Goal: Task Accomplishment & Management: Complete application form

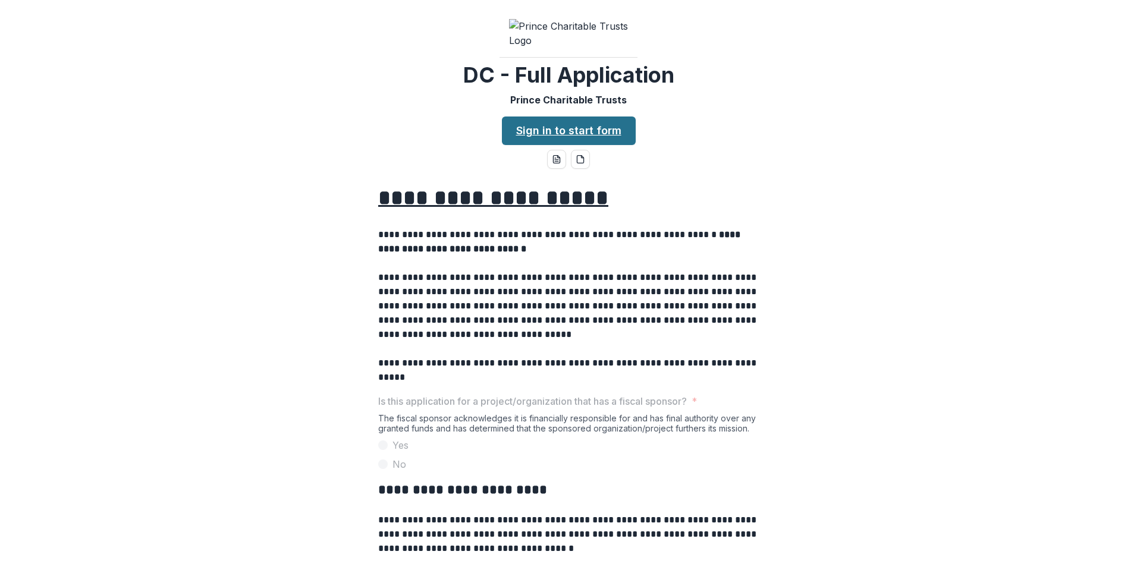
click at [570, 145] on link "Sign in to start form" at bounding box center [569, 131] width 134 height 29
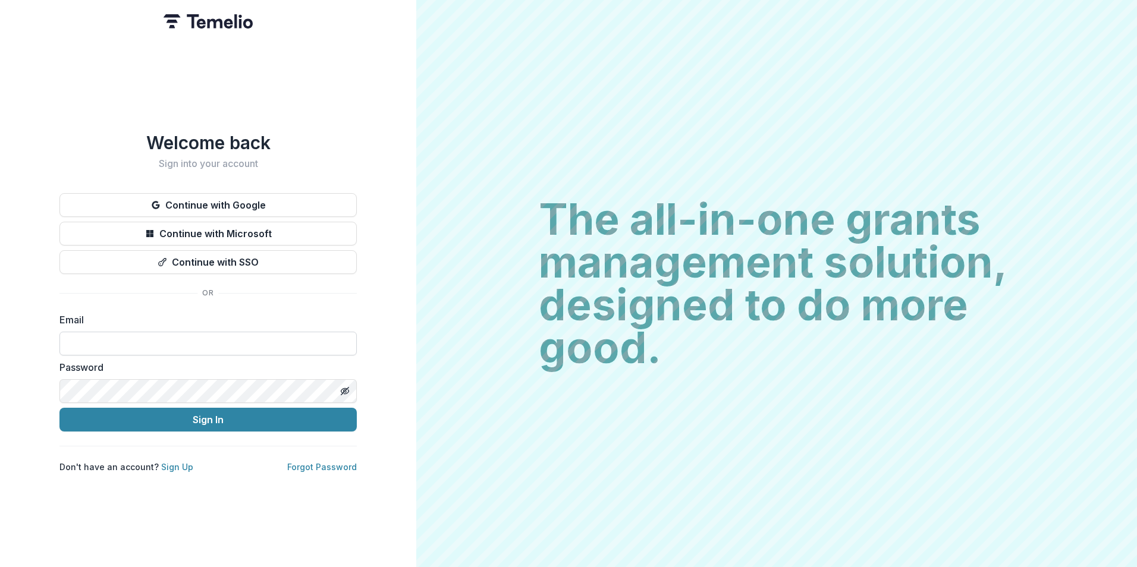
type input "**********"
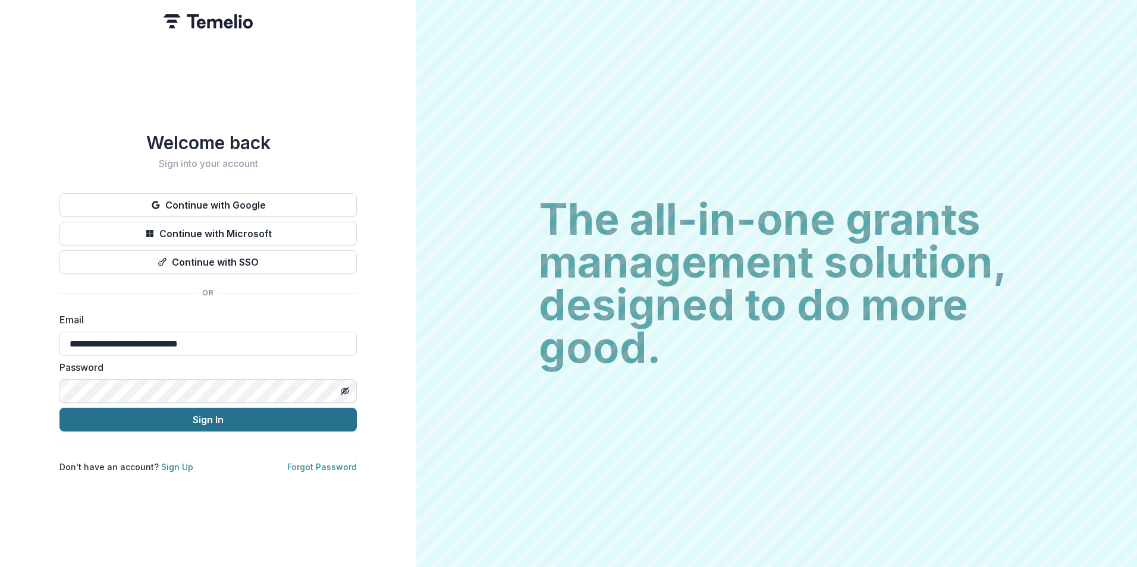
click at [163, 416] on button "Sign In" at bounding box center [207, 420] width 297 height 24
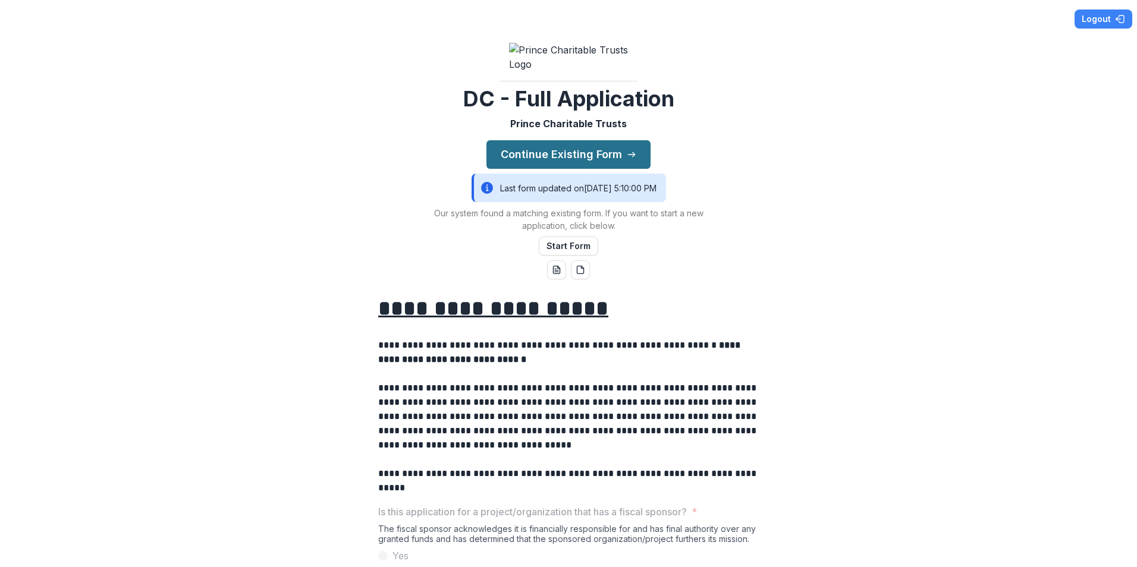
click at [559, 169] on button "Continue Existing Form" at bounding box center [568, 154] width 164 height 29
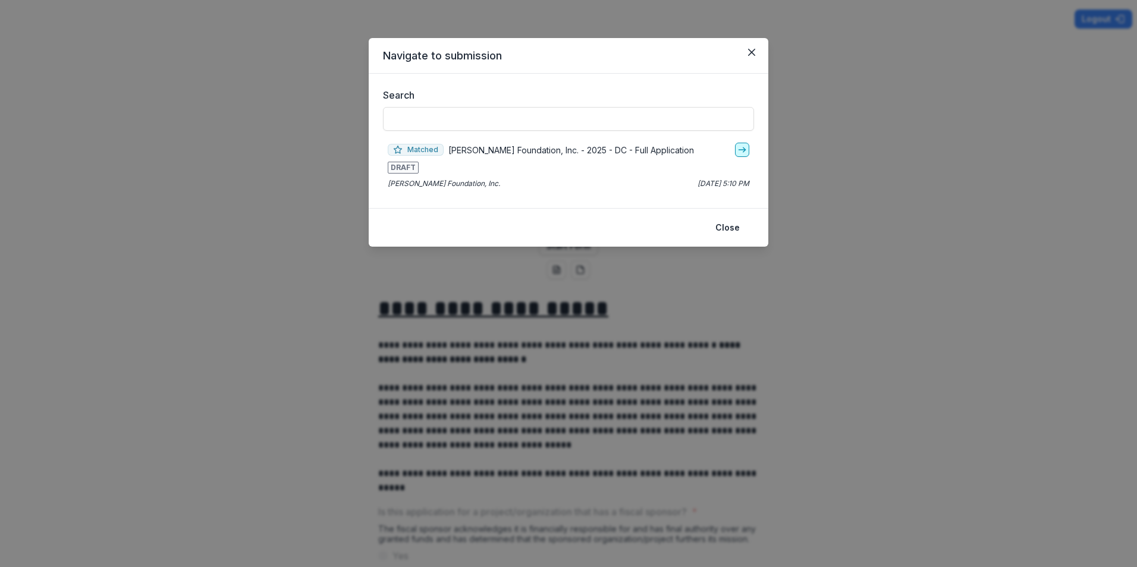
click at [744, 150] on polyline "go-to" at bounding box center [744, 149] width 2 height 5
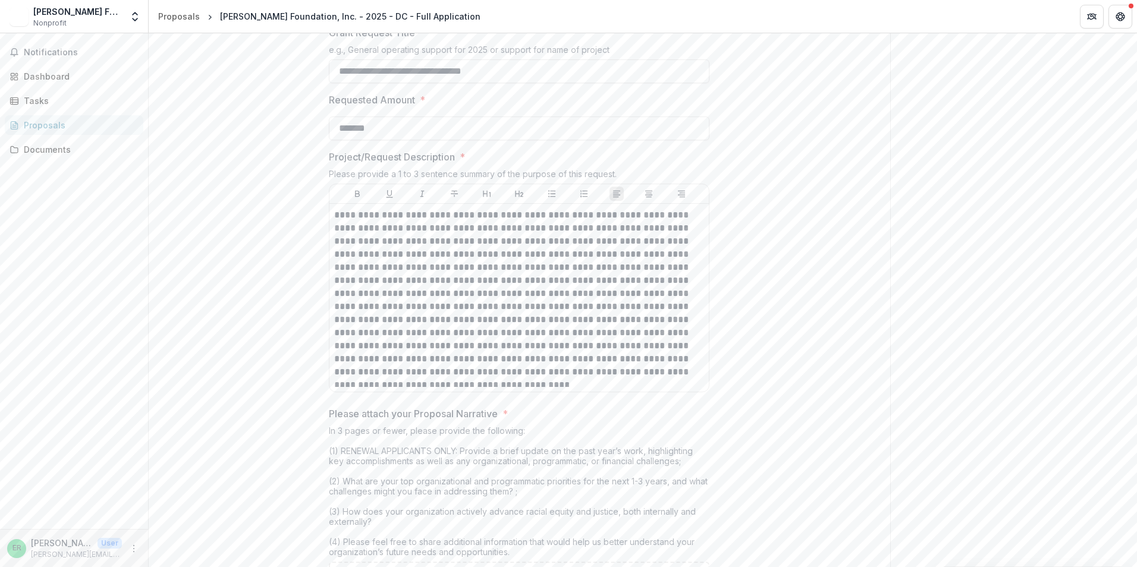
scroll to position [1487, 0]
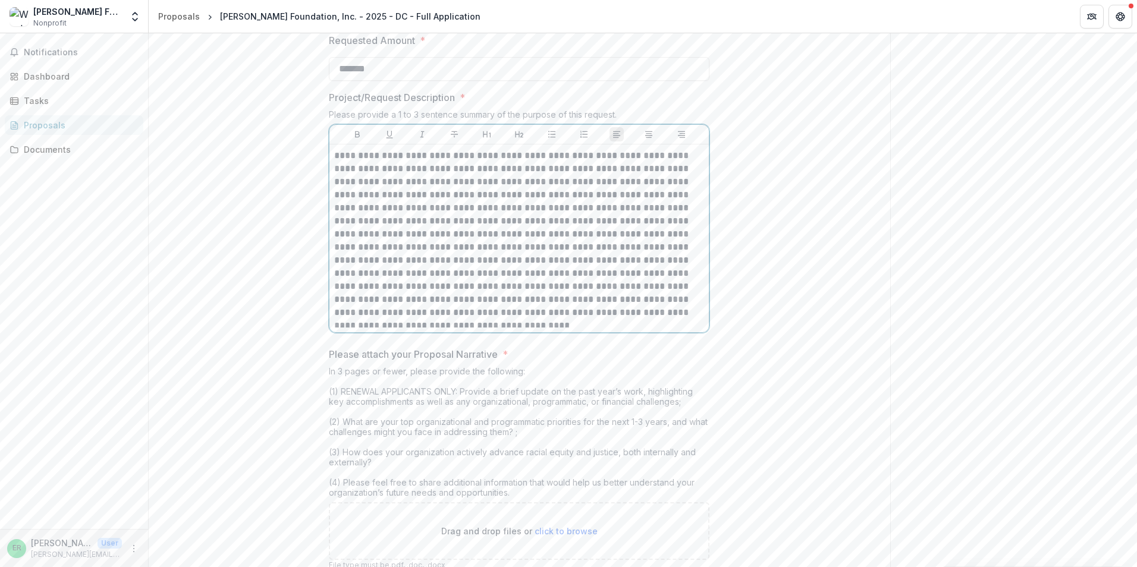
click at [423, 319] on p at bounding box center [519, 234] width 370 height 170
click at [429, 319] on p at bounding box center [519, 234] width 370 height 170
click at [508, 319] on p at bounding box center [519, 234] width 370 height 170
click at [522, 319] on p at bounding box center [519, 234] width 370 height 170
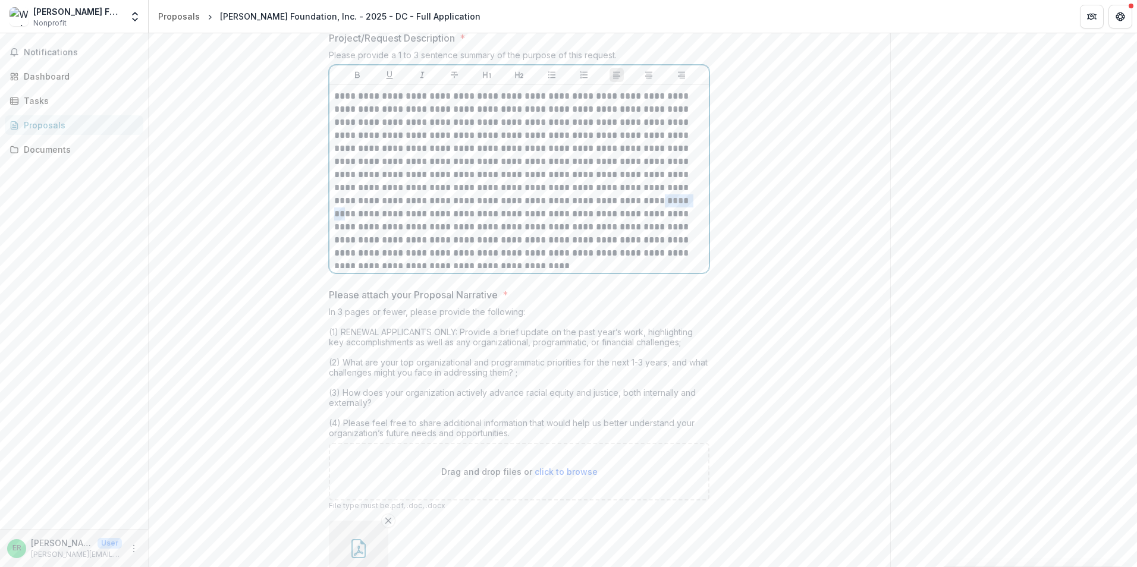
drag, startPoint x: 548, startPoint y: 320, endPoint x: 580, endPoint y: 320, distance: 32.7
click at [580, 260] on p at bounding box center [519, 175] width 370 height 170
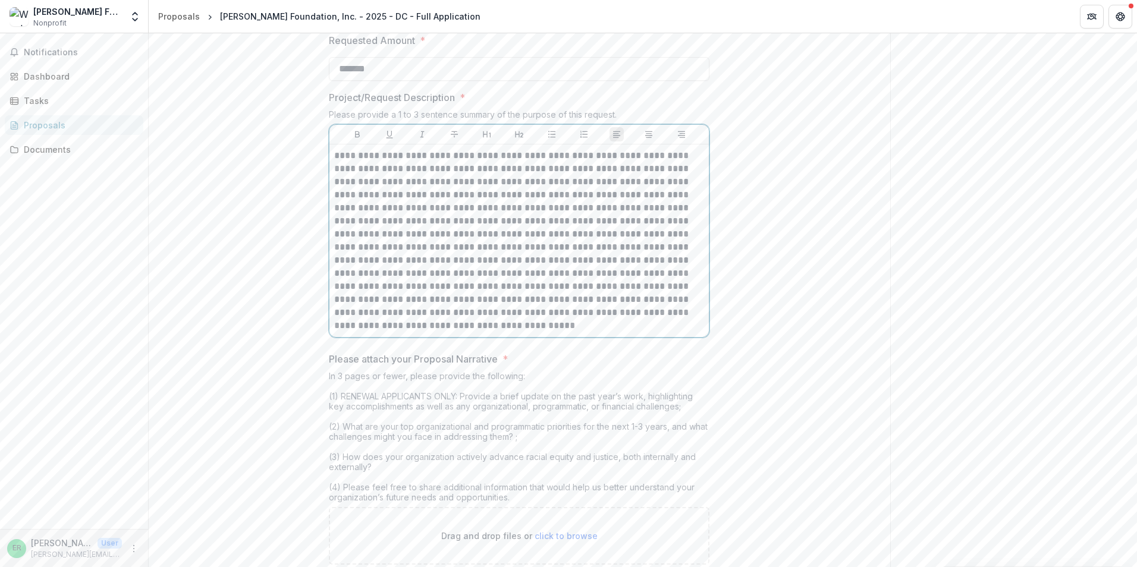
click at [549, 332] on p at bounding box center [519, 240] width 370 height 183
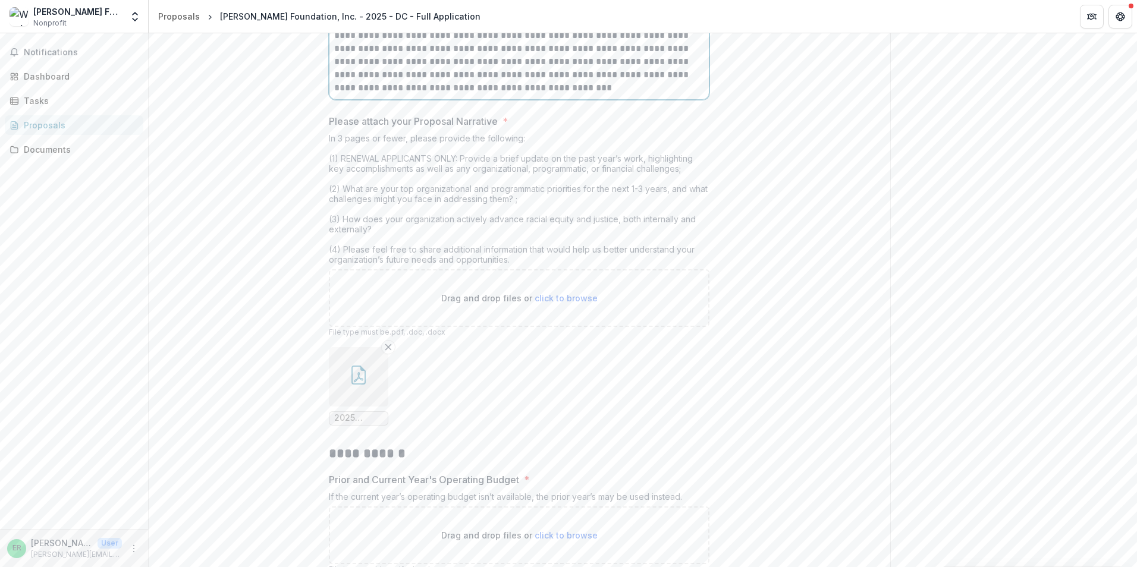
scroll to position [1843, 0]
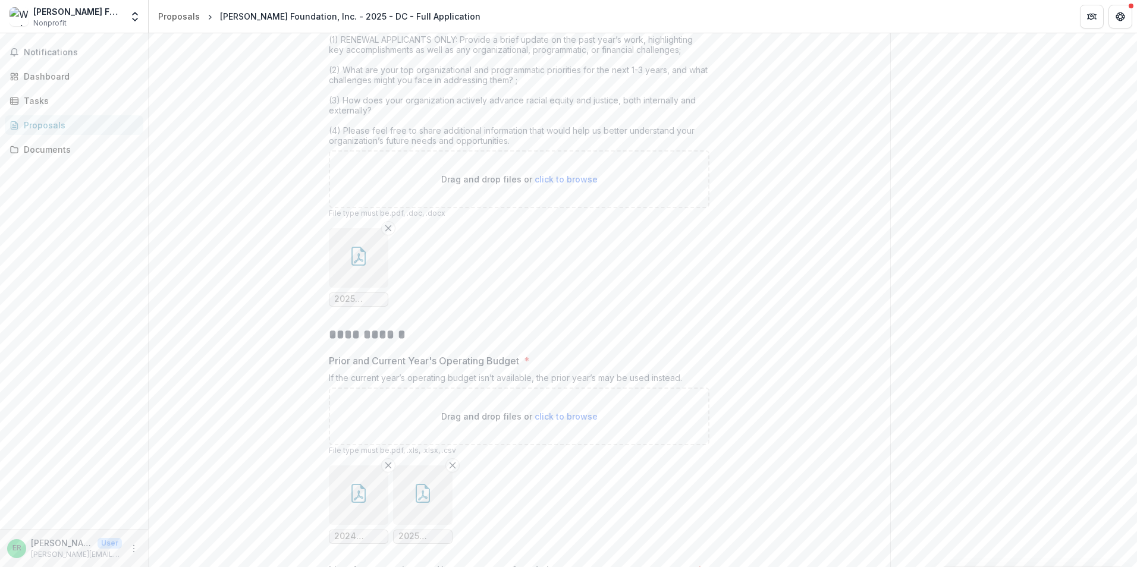
click at [362, 263] on icon "button" at bounding box center [359, 258] width 10 height 10
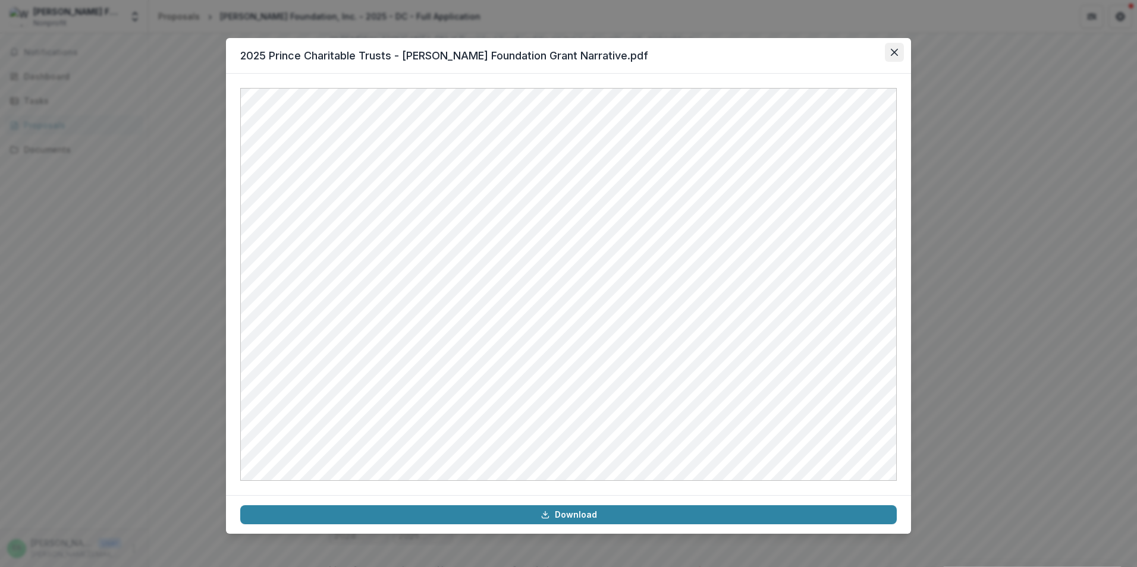
click at [892, 56] on button "Close" at bounding box center [894, 52] width 19 height 19
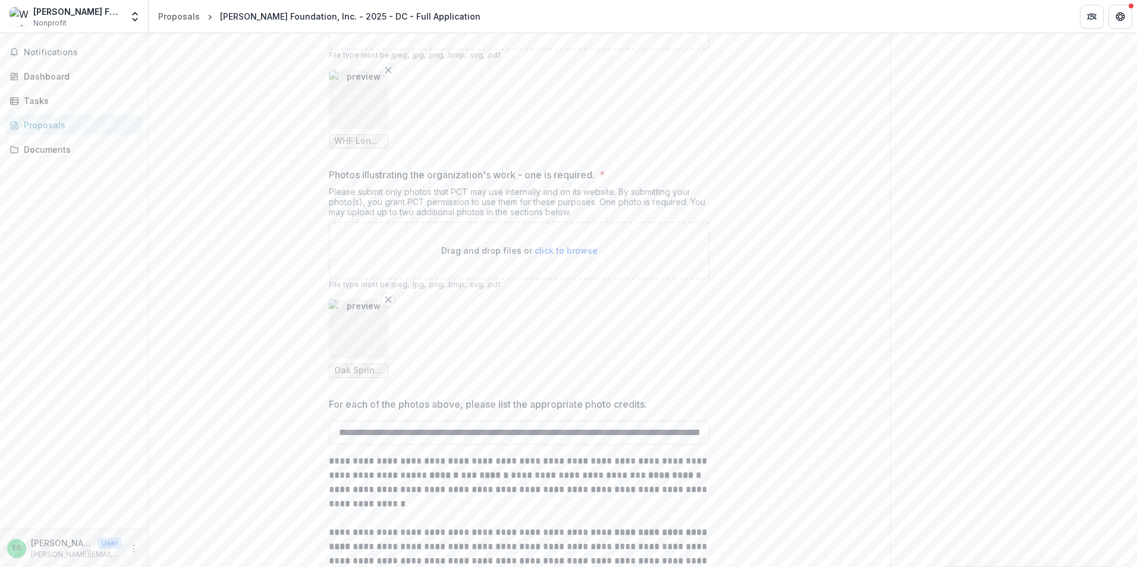
scroll to position [2909, 0]
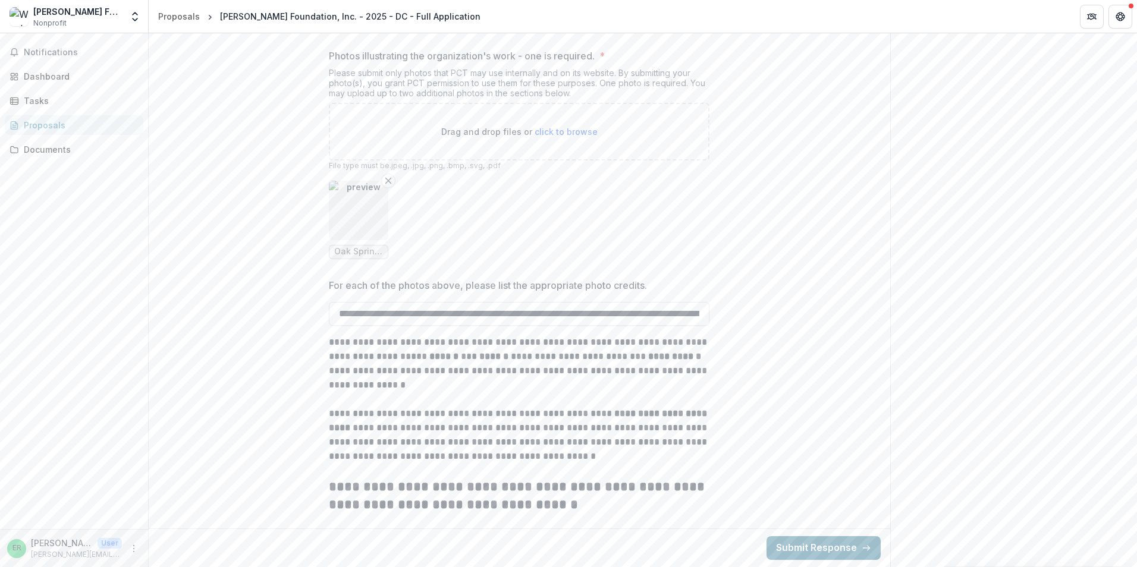
click at [818, 547] on button "Submit Response" at bounding box center [823, 548] width 114 height 24
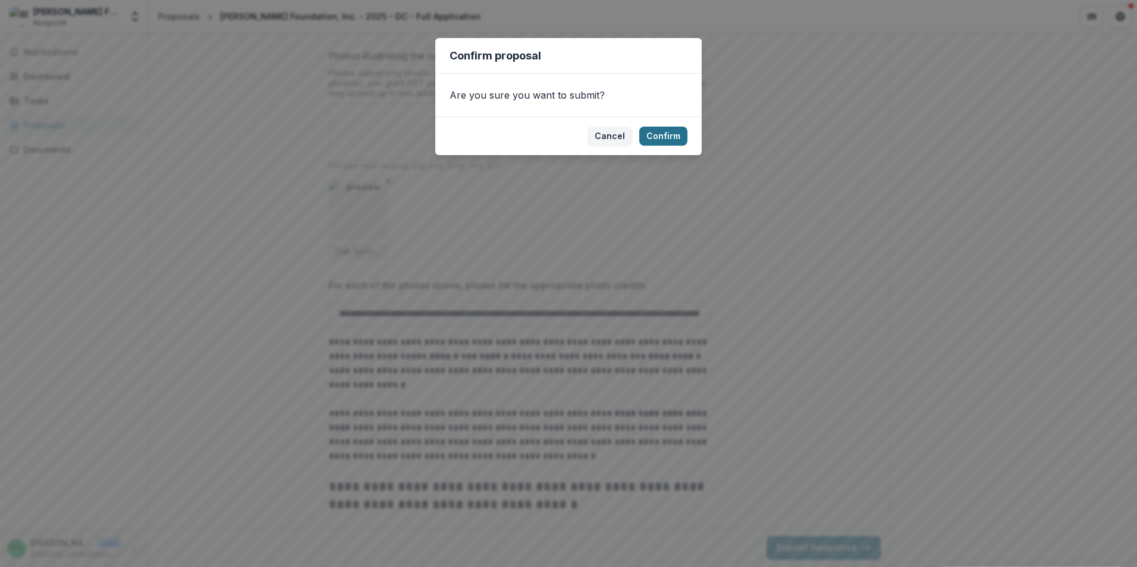
click at [658, 134] on button "Confirm" at bounding box center [663, 136] width 48 height 19
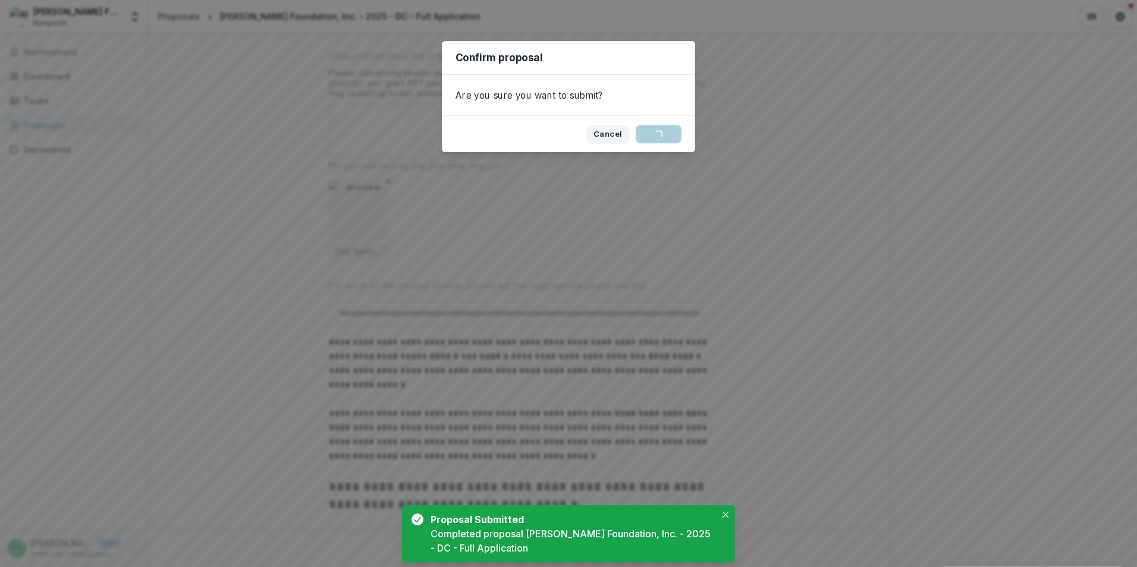
scroll to position [66, 0]
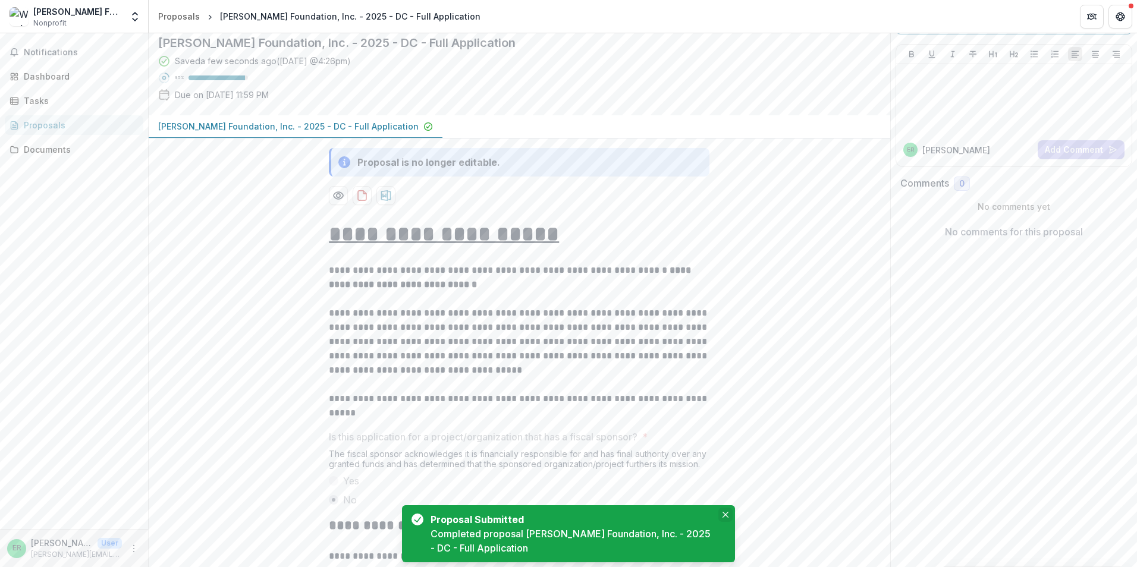
click at [724, 513] on icon "Close" at bounding box center [725, 515] width 6 height 6
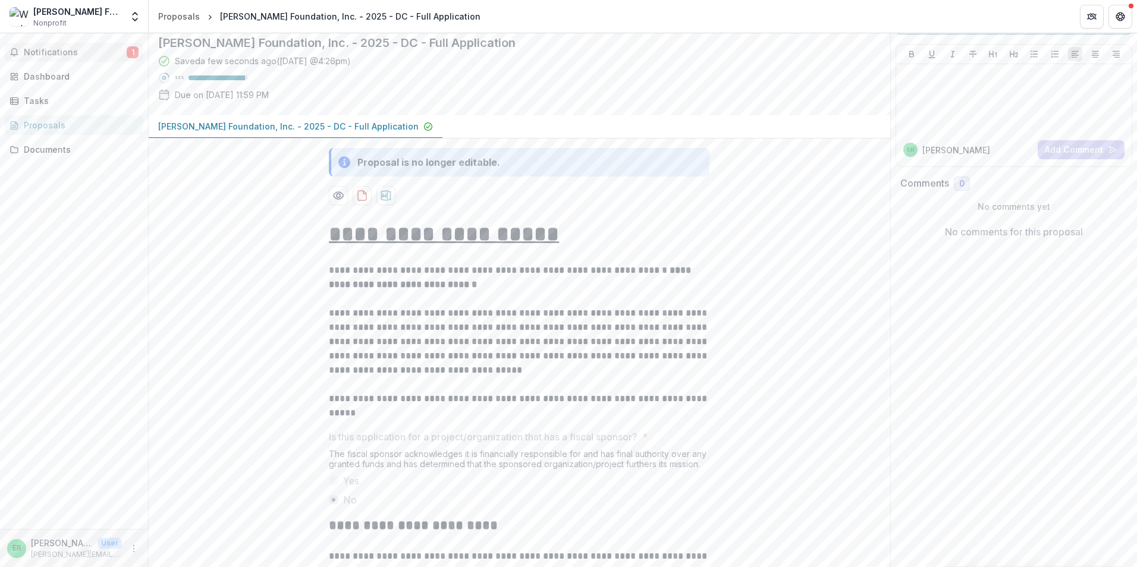
click at [68, 55] on span "Notifications" at bounding box center [75, 53] width 103 height 10
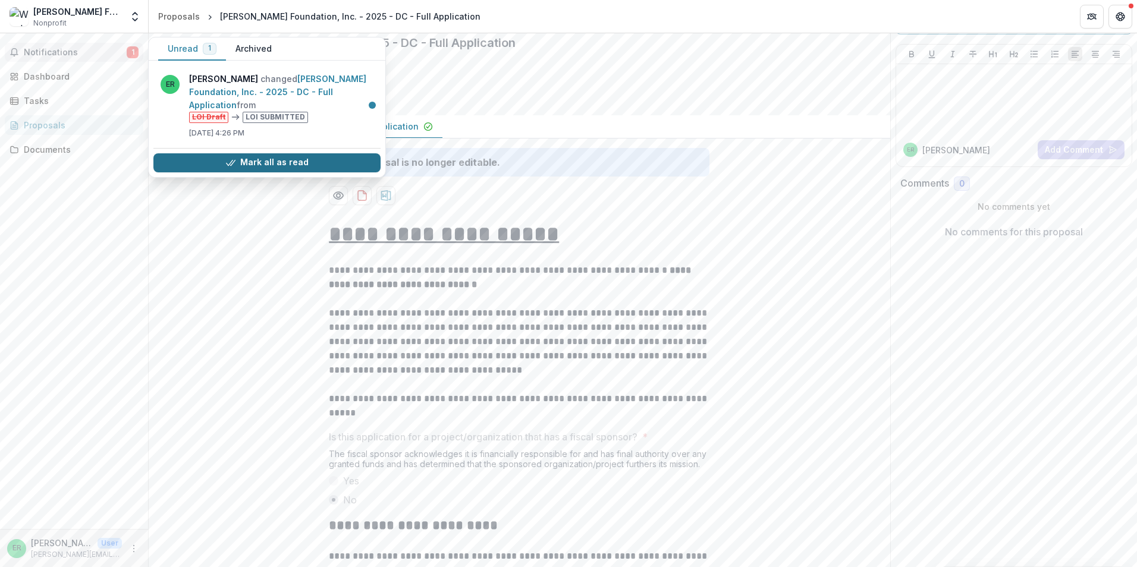
click at [254, 162] on button "Mark all as read" at bounding box center [266, 162] width 227 height 19
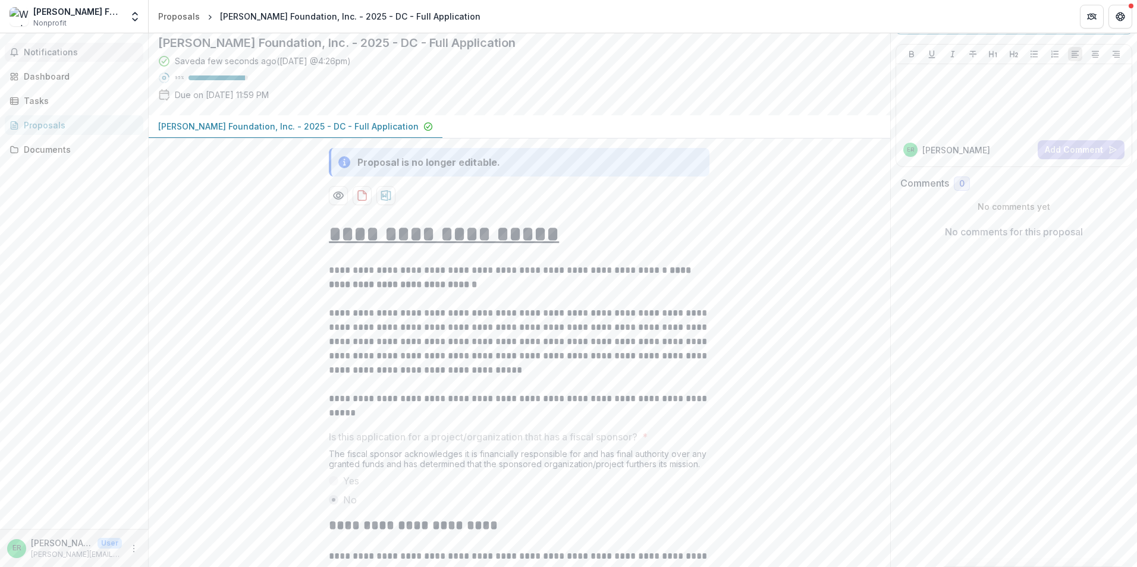
click at [93, 218] on div "Notifications Unread 0 Archived You don't have any unread notifications We'll n…" at bounding box center [74, 281] width 148 height 496
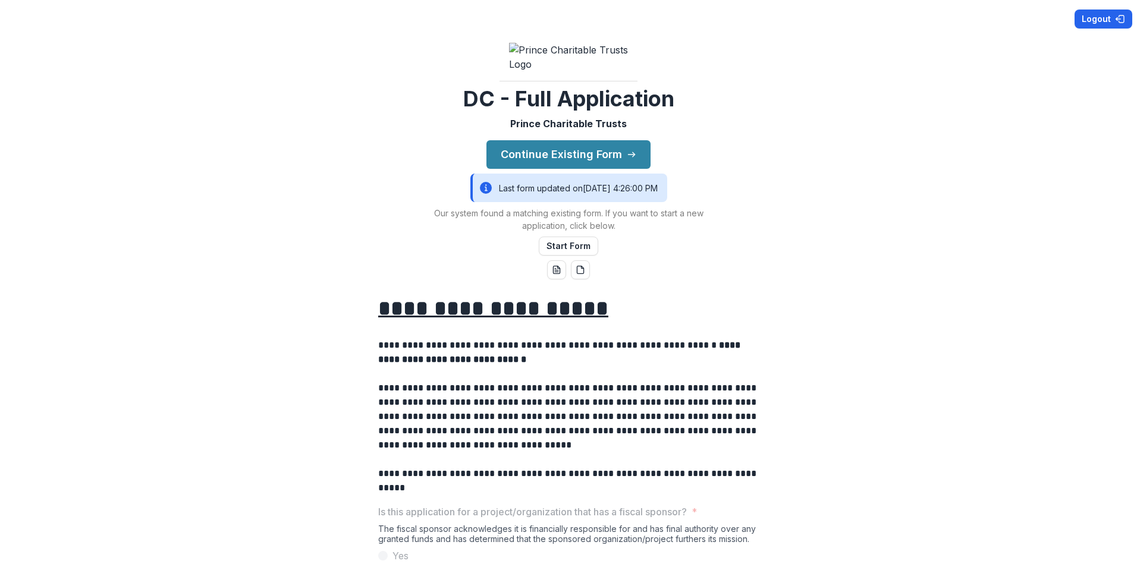
click at [1092, 16] on button "Logout" at bounding box center [1103, 19] width 58 height 19
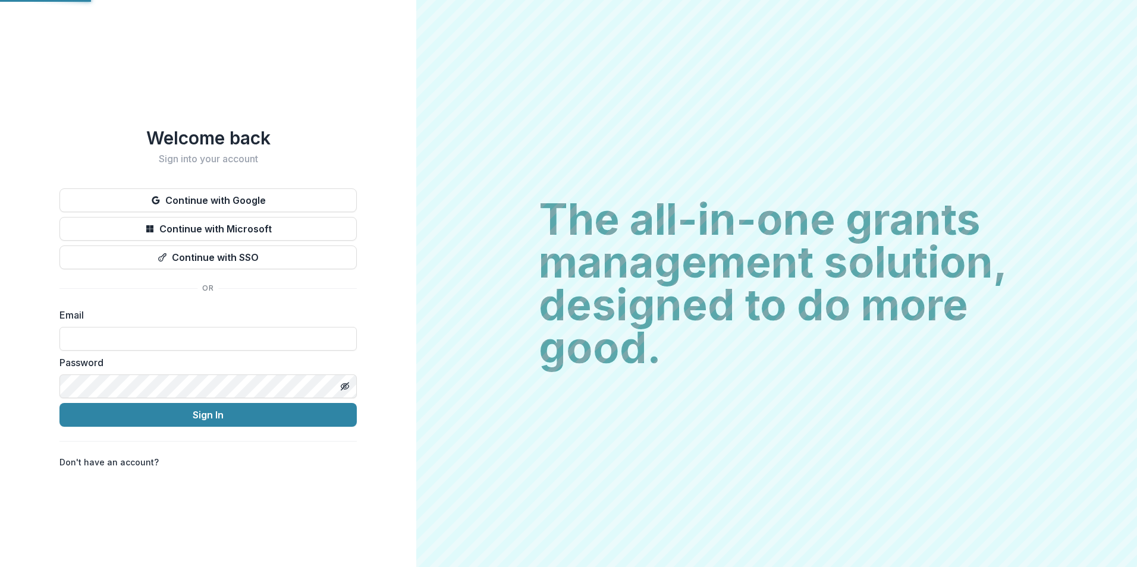
type input "**********"
drag, startPoint x: 346, startPoint y: 385, endPoint x: 339, endPoint y: 385, distance: 7.2
click at [346, 385] on line "Toggle password visibility" at bounding box center [344, 386] width 7 height 7
click at [0, 388] on html "**********" at bounding box center [568, 283] width 1137 height 567
click at [427, 326] on div "The all-in-one grants management solution, designed to do more good. The all-in…" at bounding box center [776, 283] width 721 height 567
